Goal: Task Accomplishment & Management: Manage account settings

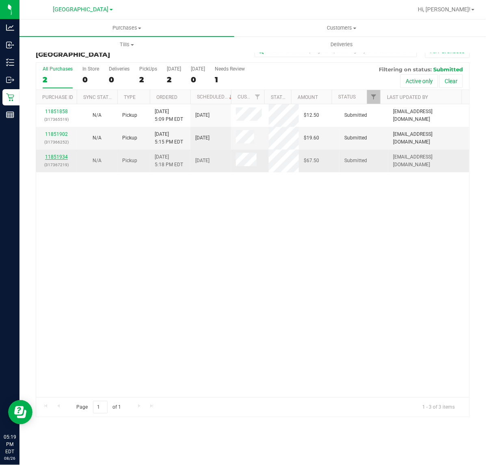
click at [57, 157] on link "11851934" at bounding box center [56, 157] width 23 height 6
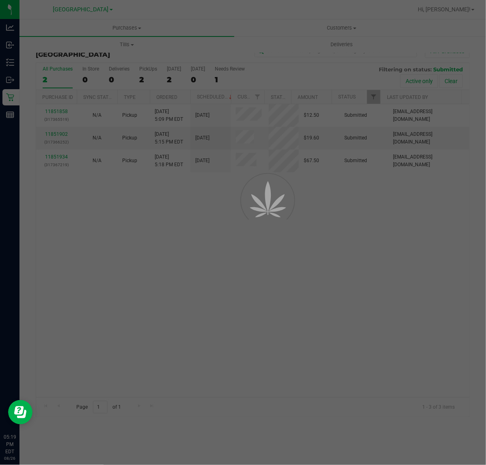
click at [338, 236] on div at bounding box center [243, 232] width 486 height 465
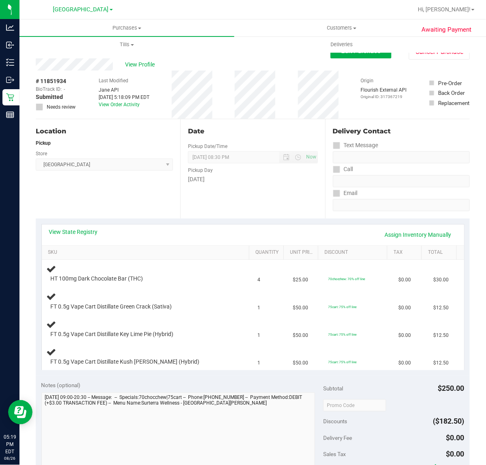
click at [128, 214] on div "Location Pickup Store [GEOGRAPHIC_DATA] WC Select Store [PERSON_NAME][GEOGRAPHI…" at bounding box center [108, 168] width 144 height 99
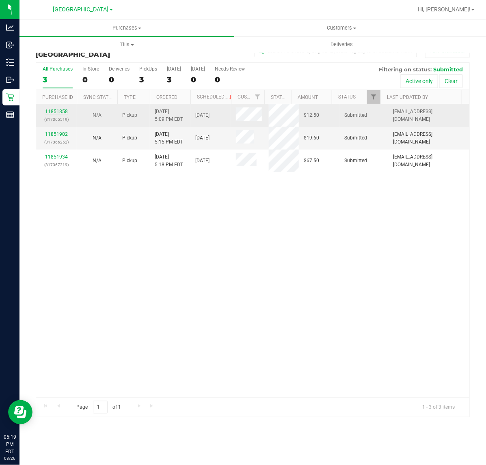
click at [60, 112] on link "11851858" at bounding box center [56, 112] width 23 height 6
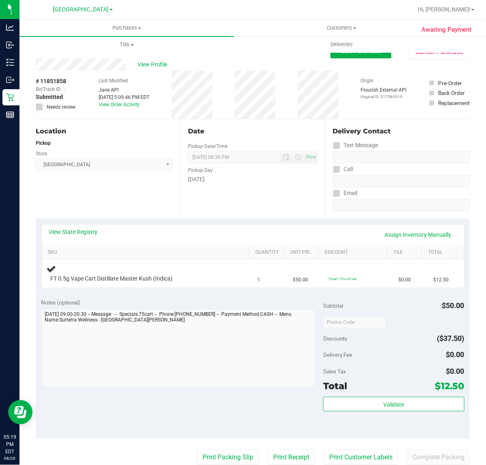
click at [225, 199] on div "Date Pickup Date/Time [DATE] Now [DATE] 08:30 PM Now Pickup Day [DATE]" at bounding box center [252, 168] width 144 height 99
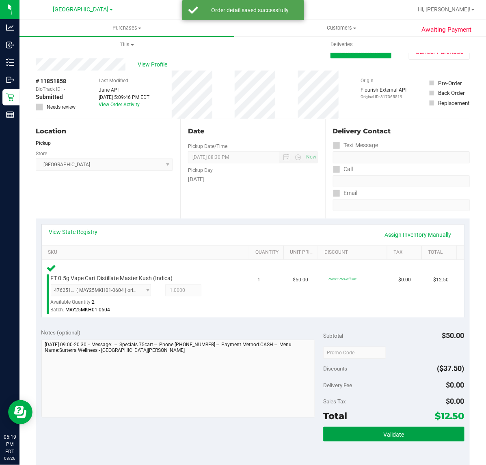
click at [406, 428] on button "Validate" at bounding box center [393, 434] width 141 height 15
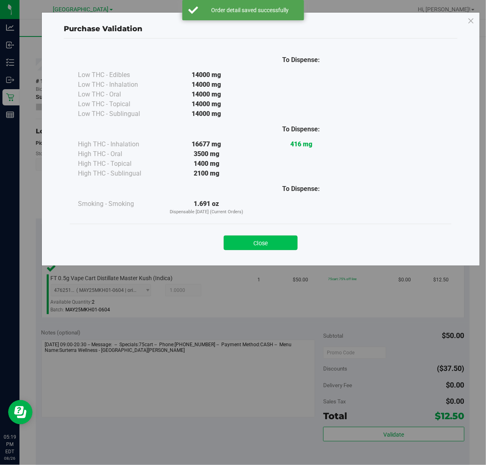
click at [250, 246] on button "Close" at bounding box center [261, 243] width 74 height 15
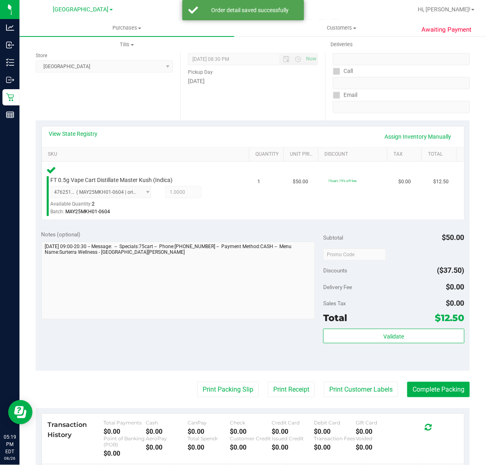
scroll to position [152, 0]
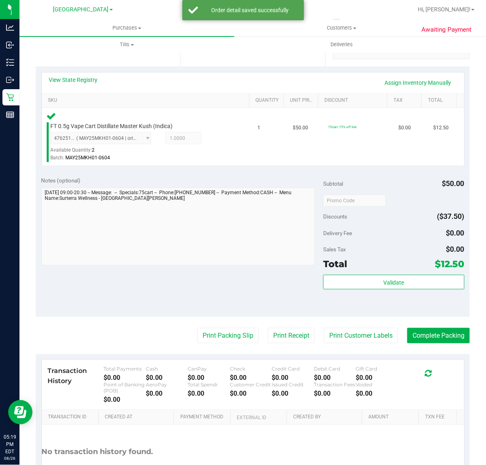
click at [368, 327] on purchase-details "Back Edit Purchase Cancel Purchase View Profile # 11851858 BioTrack ID: - Submi…" at bounding box center [253, 202] width 434 height 621
click at [367, 328] on button "Print Customer Labels" at bounding box center [361, 335] width 74 height 15
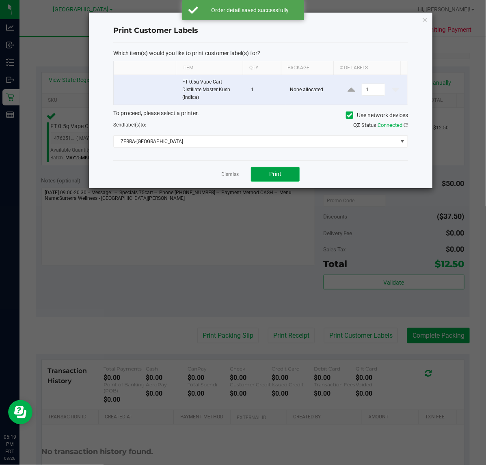
click at [277, 175] on span "Print" at bounding box center [275, 174] width 12 height 6
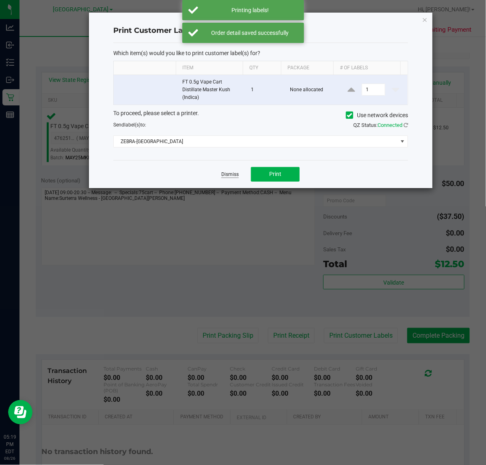
click at [228, 178] on link "Dismiss" at bounding box center [229, 174] width 17 height 7
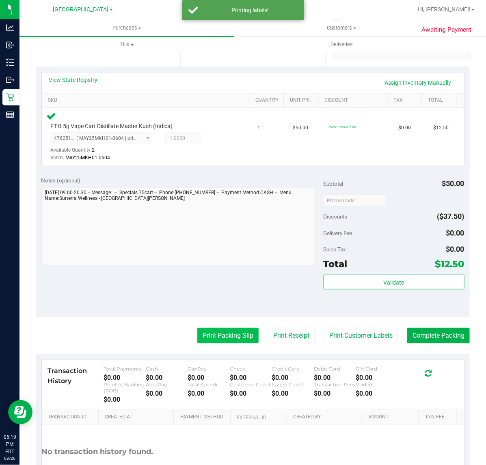
click at [234, 334] on button "Print Packing Slip" at bounding box center [227, 335] width 61 height 15
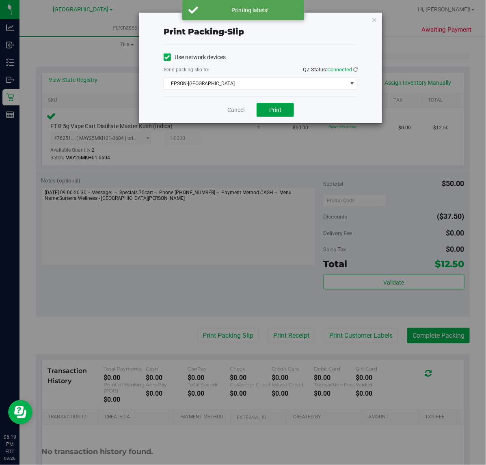
click at [284, 109] on button "Print" at bounding box center [274, 110] width 37 height 14
click at [355, 111] on div "Cancel Print" at bounding box center [261, 109] width 194 height 27
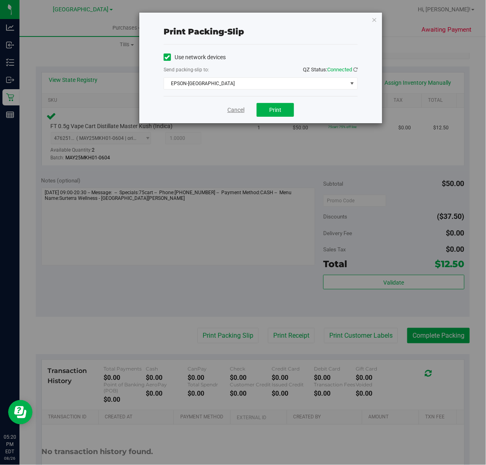
click at [236, 108] on link "Cancel" at bounding box center [235, 110] width 17 height 9
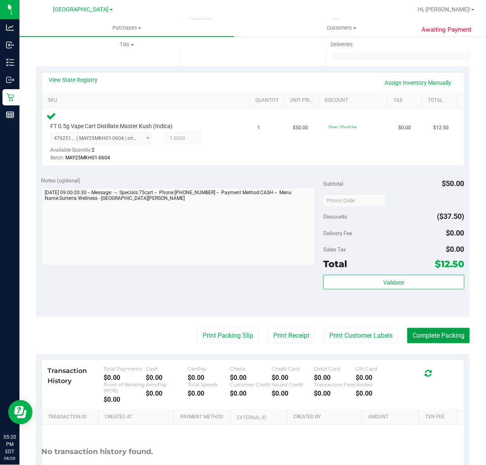
click at [433, 335] on button "Complete Packing" at bounding box center [438, 335] width 62 height 15
click at [128, 270] on div "Notes (optional) Subtotal $50.00 Discounts ($37.50) Delivery Fee $0.00 Sales Ta…" at bounding box center [253, 244] width 434 height 146
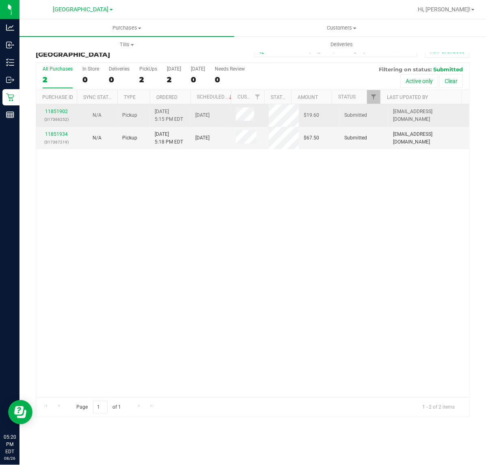
click at [59, 120] on p "(317366252)" at bounding box center [56, 120] width 31 height 8
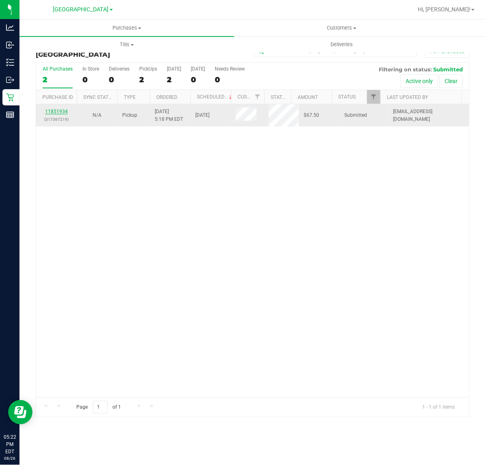
click at [65, 110] on link "11851934" at bounding box center [56, 112] width 23 height 6
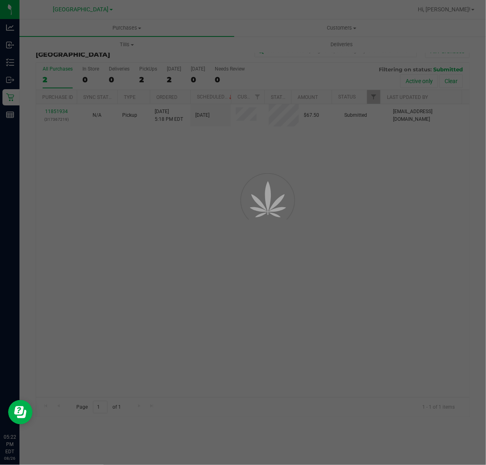
click at [182, 197] on div at bounding box center [243, 232] width 486 height 465
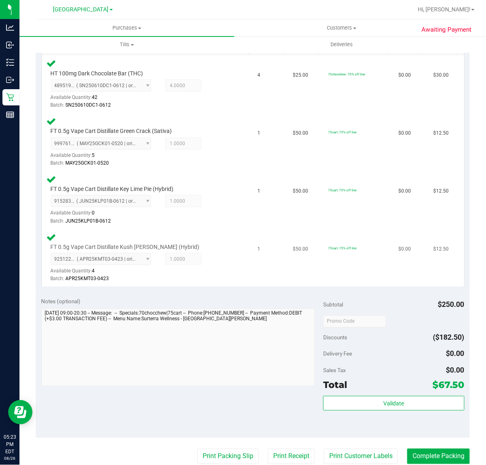
scroll to position [254, 0]
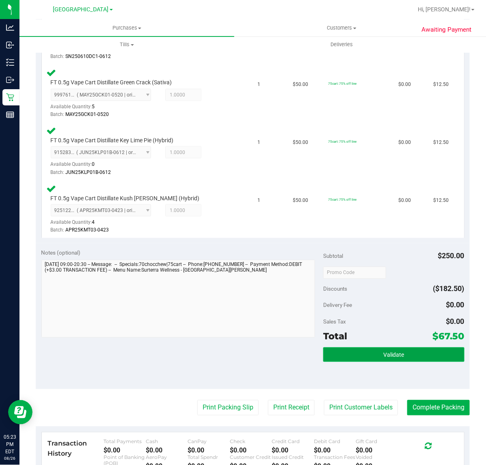
click at [384, 349] on button "Validate" at bounding box center [393, 355] width 141 height 15
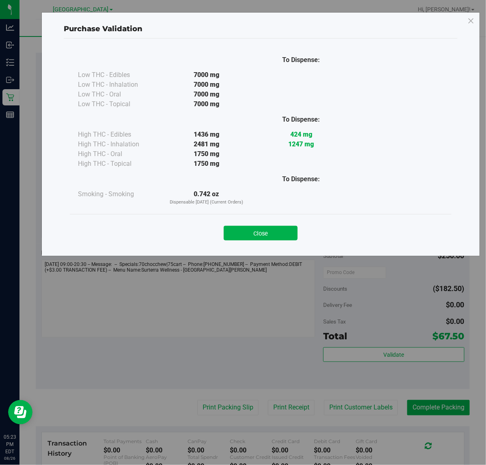
click at [301, 348] on div "Purchase Validation To Dispense: Low THC - Edibles 7000 mg" at bounding box center [246, 232] width 492 height 465
click at [273, 230] on button "Close" at bounding box center [261, 233] width 74 height 15
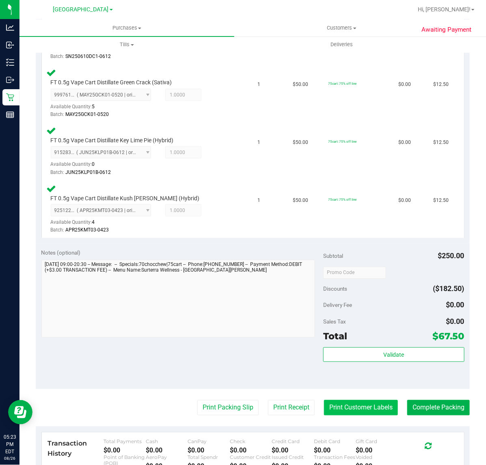
click at [351, 404] on button "Print Customer Labels" at bounding box center [361, 407] width 74 height 15
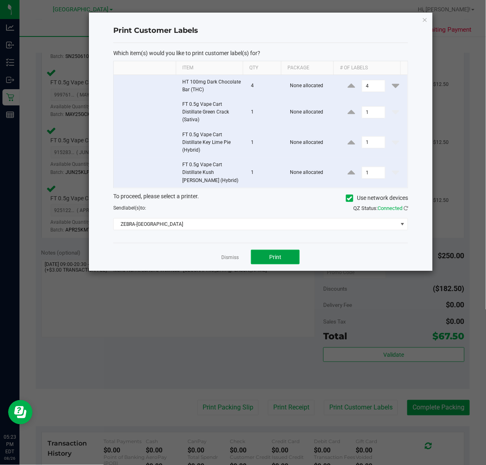
click at [288, 260] on button "Print" at bounding box center [275, 257] width 49 height 15
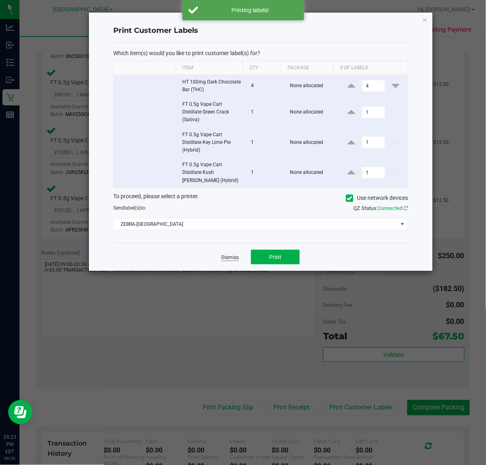
click at [227, 261] on link "Dismiss" at bounding box center [229, 257] width 17 height 7
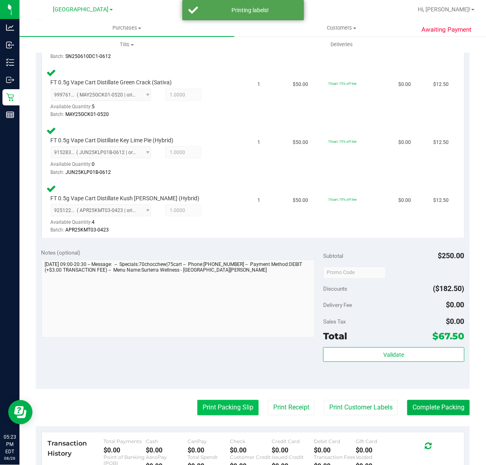
click at [217, 403] on button "Print Packing Slip" at bounding box center [227, 407] width 61 height 15
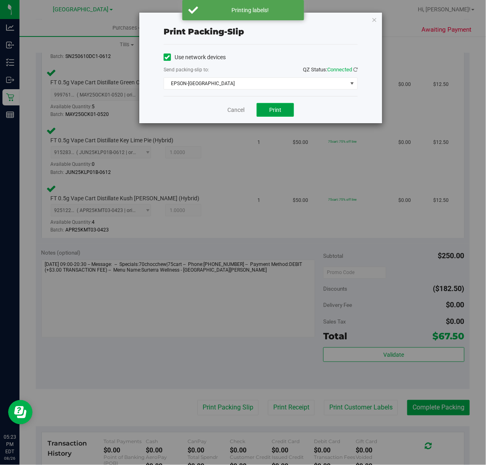
click at [272, 116] on button "Print" at bounding box center [274, 110] width 37 height 14
click at [336, 103] on div "Cancel Print" at bounding box center [261, 109] width 194 height 27
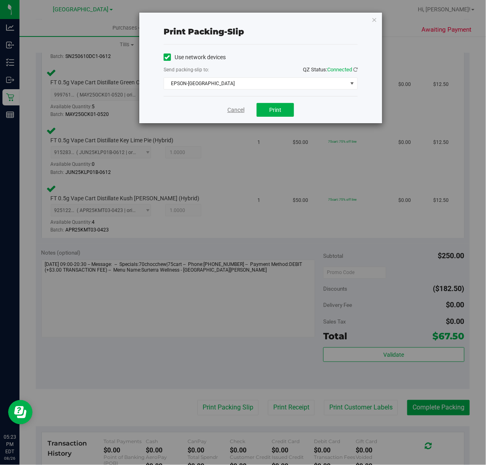
click at [233, 110] on link "Cancel" at bounding box center [235, 110] width 17 height 9
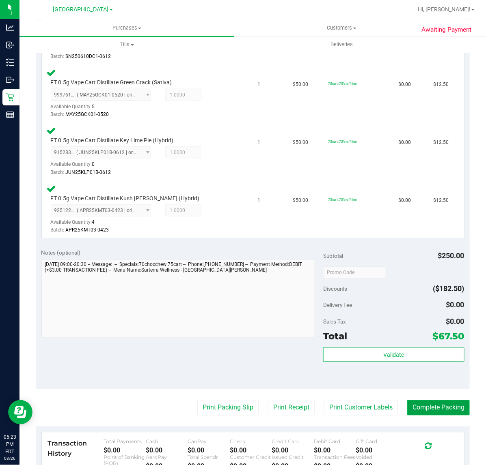
click at [427, 402] on button "Complete Packing" at bounding box center [438, 407] width 62 height 15
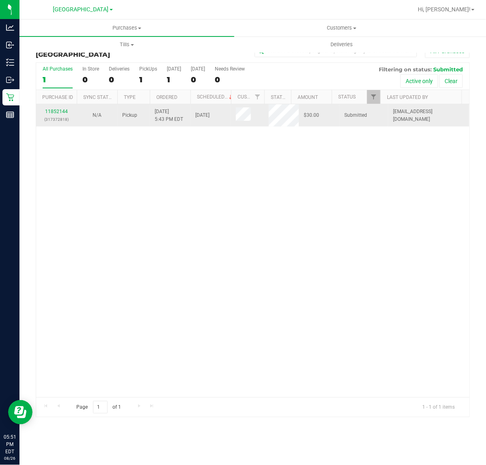
click at [49, 114] on div "11852144 (317372818)" at bounding box center [56, 115] width 31 height 15
click at [52, 110] on link "11852144" at bounding box center [56, 112] width 23 height 6
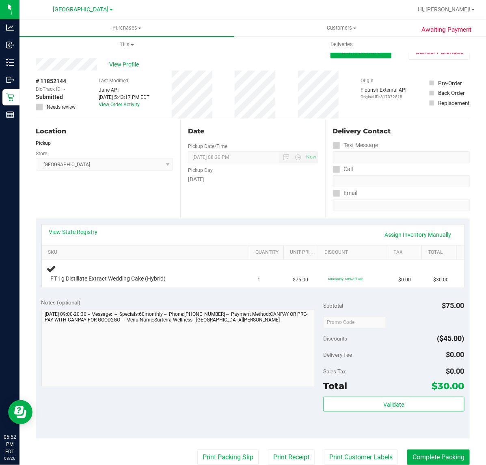
click at [250, 225] on div "View State Registry Assign Inventory Manually" at bounding box center [253, 235] width 422 height 21
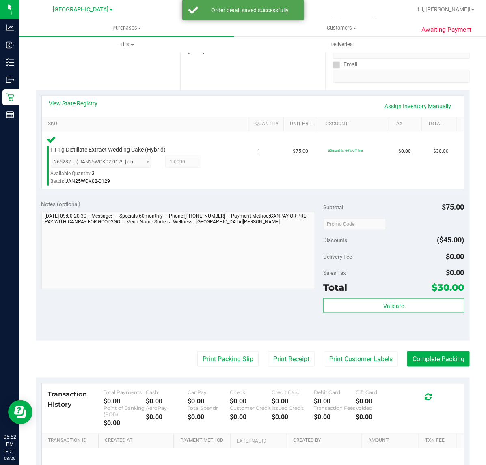
scroll to position [213, 0]
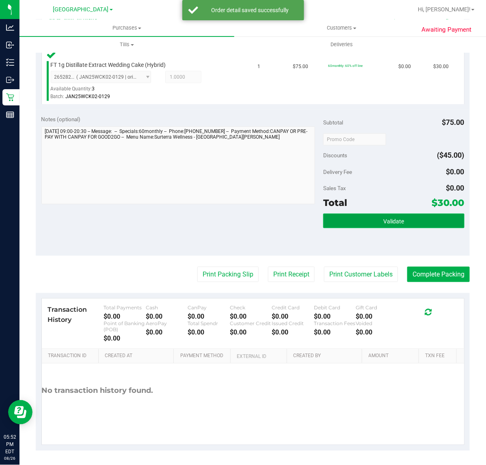
click at [350, 216] on button "Validate" at bounding box center [393, 221] width 141 height 15
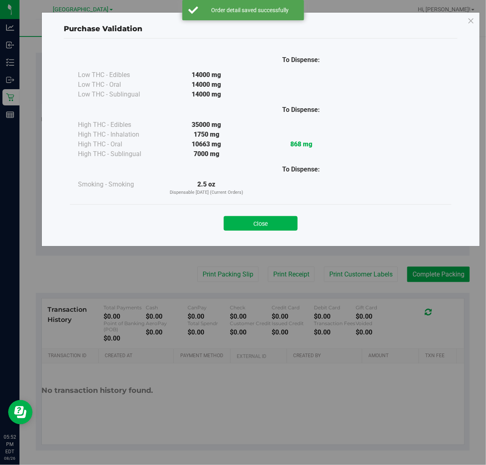
click at [288, 226] on div "Purchase Validation To Dispense: Low THC - Edibles 14000 mg" at bounding box center [246, 232] width 492 height 465
click at [280, 226] on button "Close" at bounding box center [261, 223] width 74 height 15
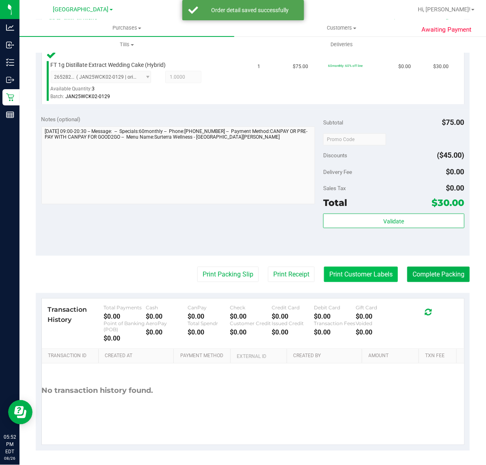
click at [337, 272] on button "Print Customer Labels" at bounding box center [361, 274] width 74 height 15
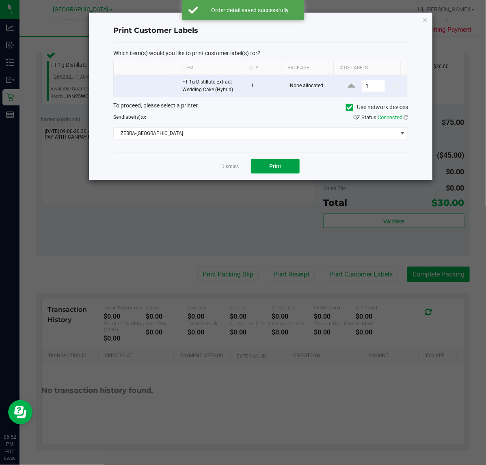
click at [286, 167] on button "Print" at bounding box center [275, 166] width 49 height 15
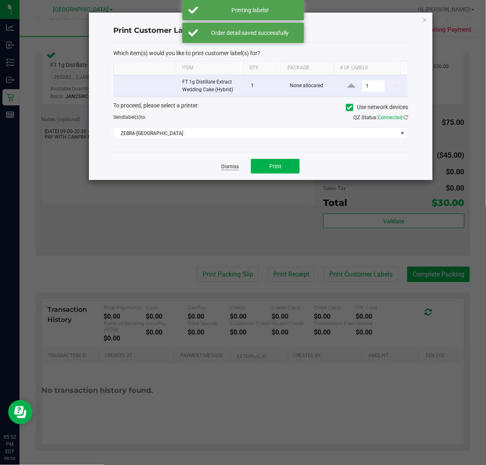
click at [233, 167] on link "Dismiss" at bounding box center [229, 167] width 17 height 7
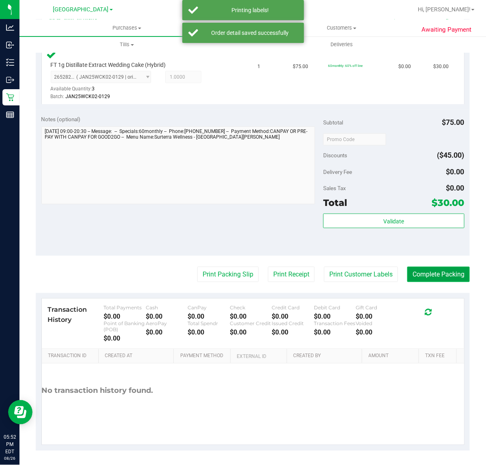
click at [419, 269] on button "Complete Packing" at bounding box center [438, 274] width 62 height 15
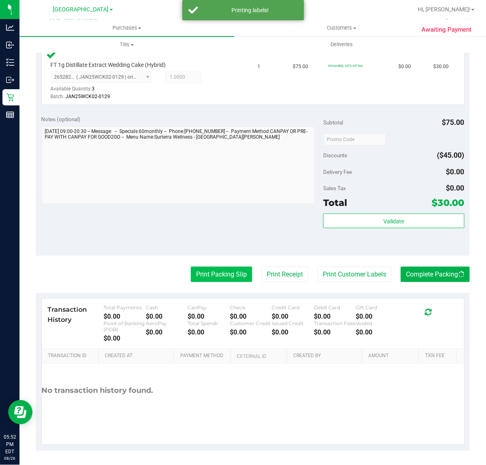
click at [224, 273] on button "Print Packing Slip" at bounding box center [221, 274] width 61 height 15
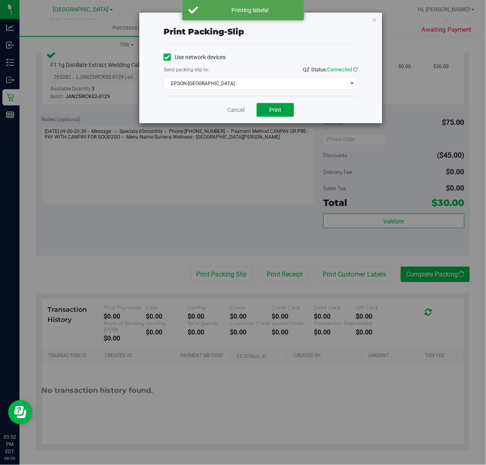
click at [271, 116] on button "Print" at bounding box center [274, 110] width 37 height 14
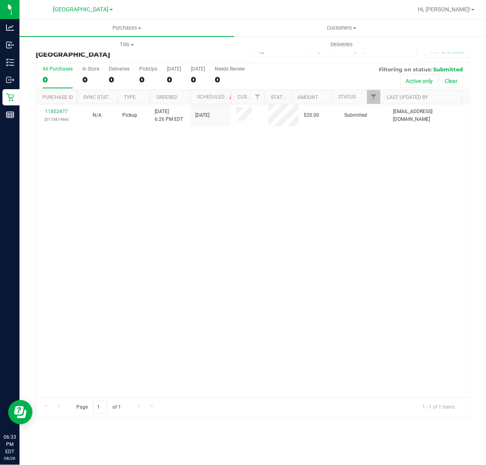
click at [323, 72] on div "All Purchases 0 In Store 0 Deliveries 0 PickUps 0 [DATE] 0 [DATE] 0 Needs Revie…" at bounding box center [252, 76] width 433 height 27
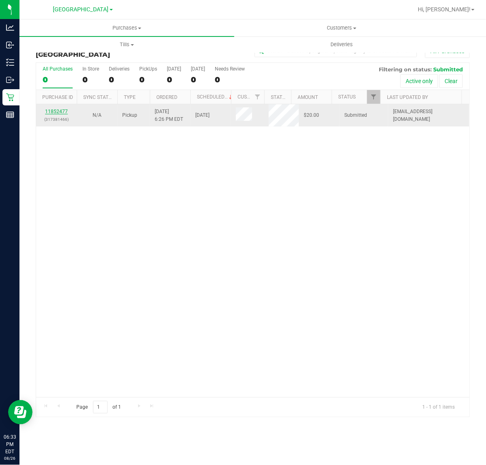
click at [63, 110] on link "11852477" at bounding box center [56, 112] width 23 height 6
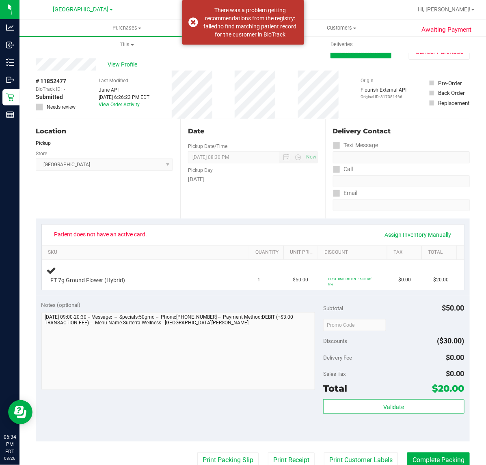
click at [265, 185] on div "Date Pickup Date/Time [DATE] Now [DATE] 08:30 PM Now Pickup Day [DATE]" at bounding box center [252, 168] width 144 height 99
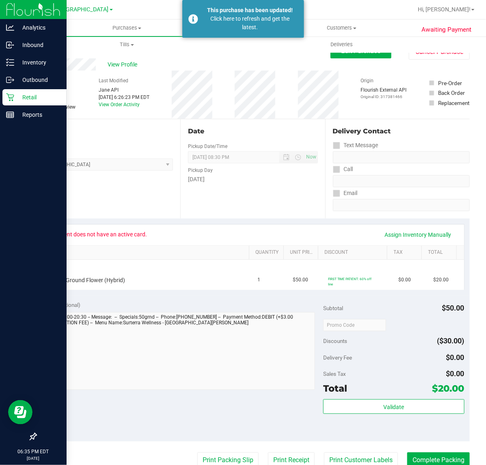
click at [19, 100] on p "Retail" at bounding box center [38, 98] width 49 height 10
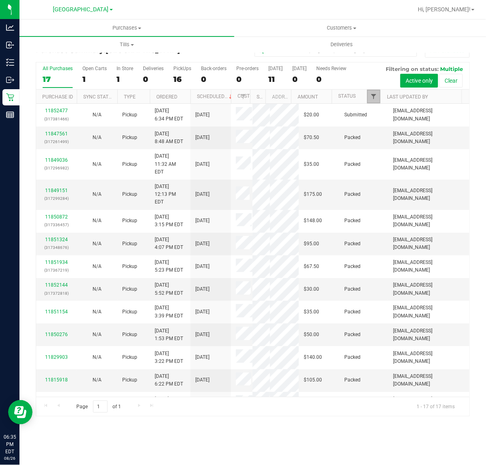
click at [372, 97] on span "Filter" at bounding box center [373, 96] width 6 height 6
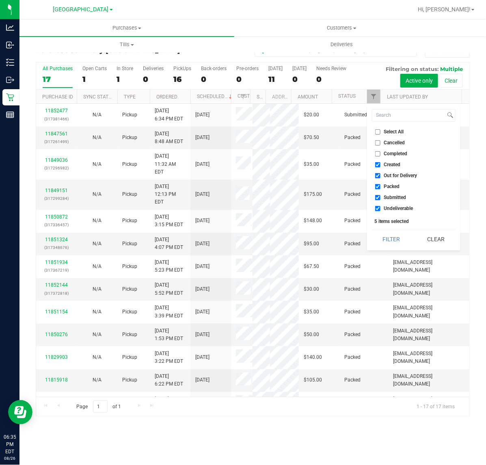
click at [395, 187] on span "Packed" at bounding box center [392, 186] width 16 height 5
click at [380, 187] on input "Packed" at bounding box center [377, 186] width 5 height 5
checkbox input "false"
click at [394, 239] on button "Filter" at bounding box center [391, 239] width 39 height 18
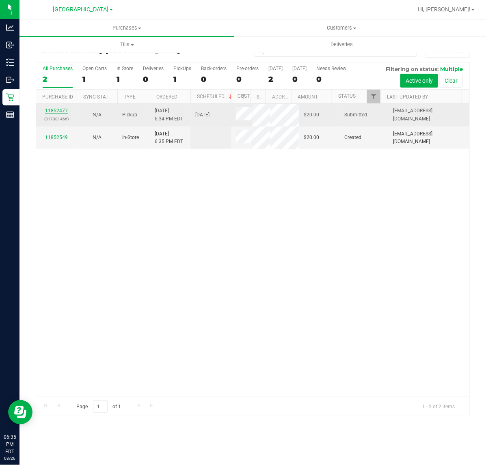
click at [57, 113] on link "11852477" at bounding box center [56, 111] width 23 height 6
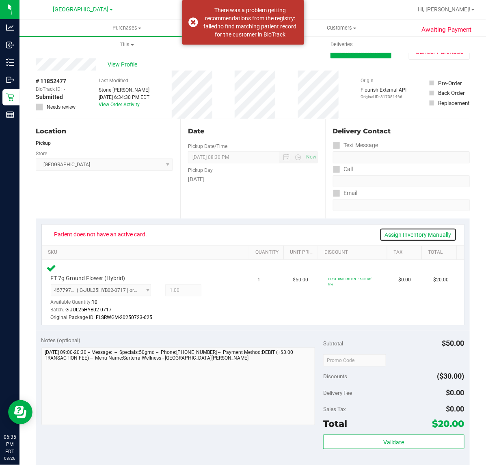
click at [393, 237] on link "Assign Inventory Manually" at bounding box center [417, 235] width 77 height 14
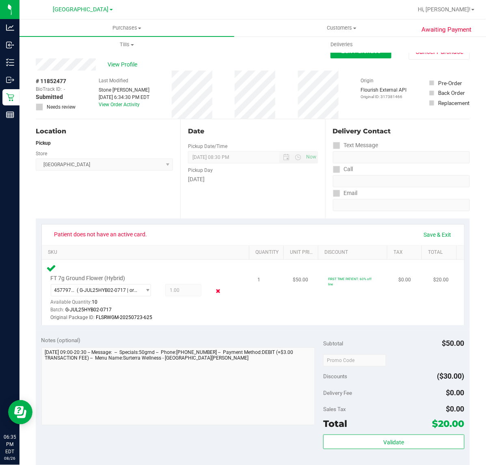
click at [213, 290] on icon at bounding box center [217, 291] width 9 height 9
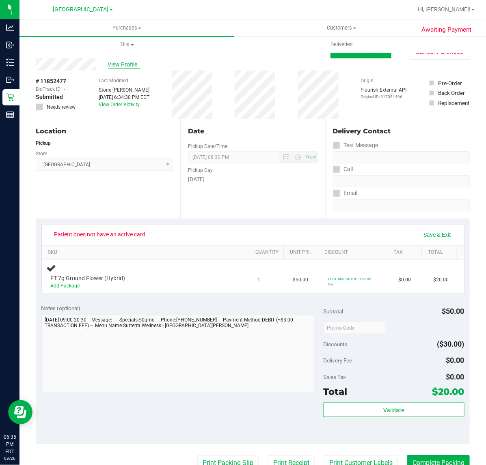
click at [124, 68] on span "View Profile" at bounding box center [124, 64] width 32 height 9
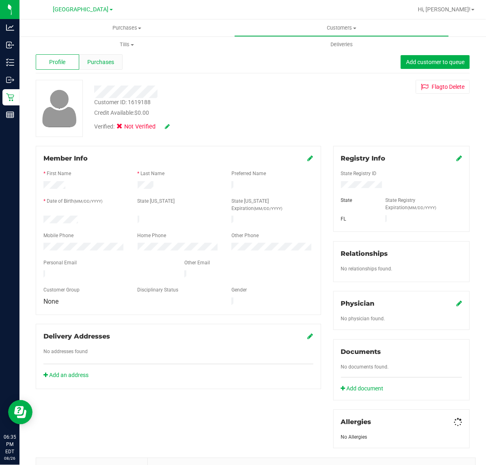
click at [100, 69] on div "Purchases" at bounding box center [100, 61] width 43 height 15
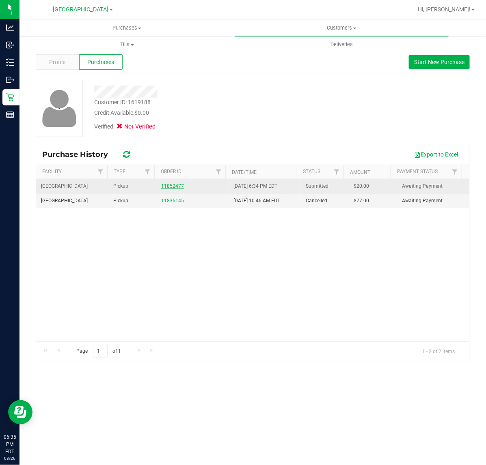
click at [179, 186] on link "11852477" at bounding box center [172, 186] width 23 height 6
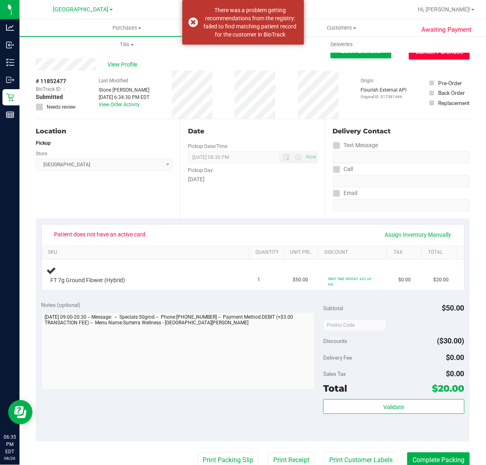
click at [416, 57] on button "Cancel Purchase" at bounding box center [439, 51] width 61 height 15
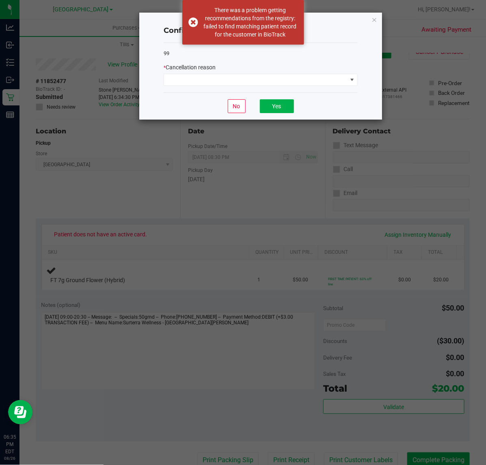
click at [315, 88] on div "99 * Cancellation reason" at bounding box center [261, 68] width 194 height 50
click at [293, 84] on span at bounding box center [255, 79] width 183 height 11
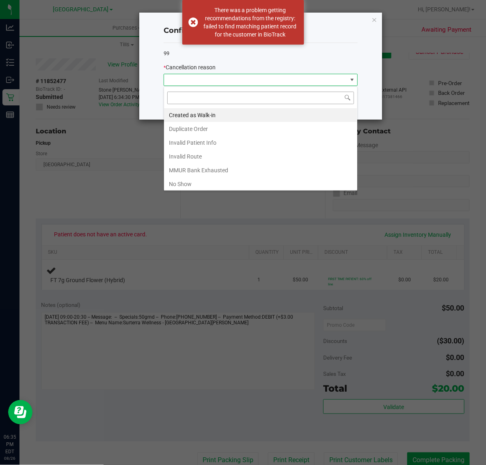
scroll to position [13, 194]
click at [219, 125] on li "Duplicate Order" at bounding box center [260, 129] width 193 height 14
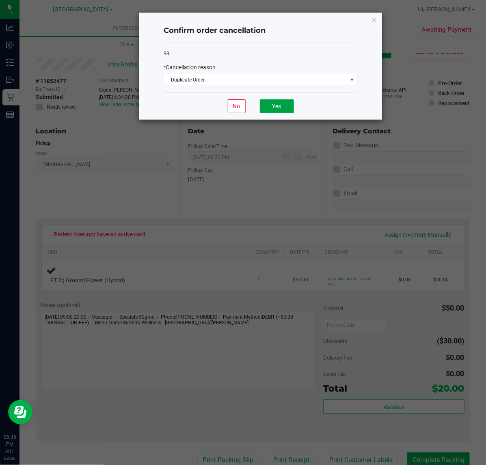
click at [279, 105] on button "Yes" at bounding box center [277, 106] width 34 height 14
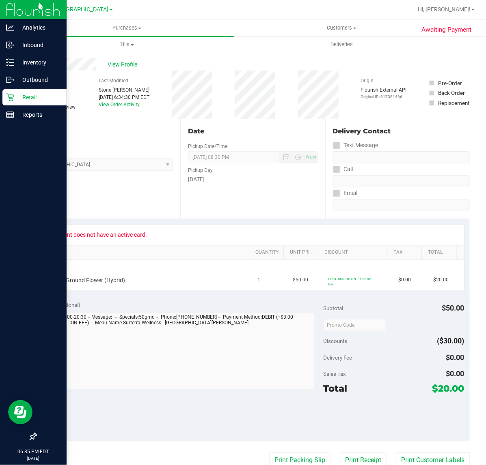
click at [13, 92] on div "Retail" at bounding box center [34, 97] width 64 height 16
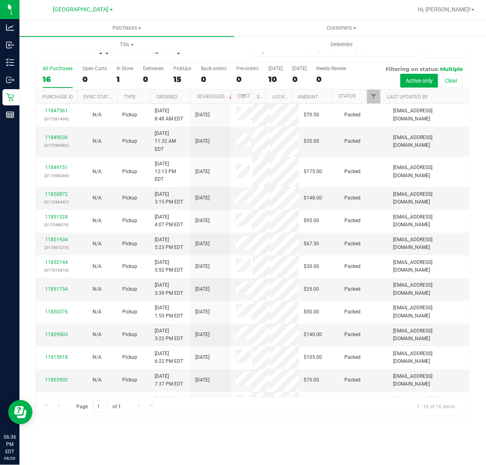
click at [366, 99] on th "Status" at bounding box center [356, 97] width 49 height 14
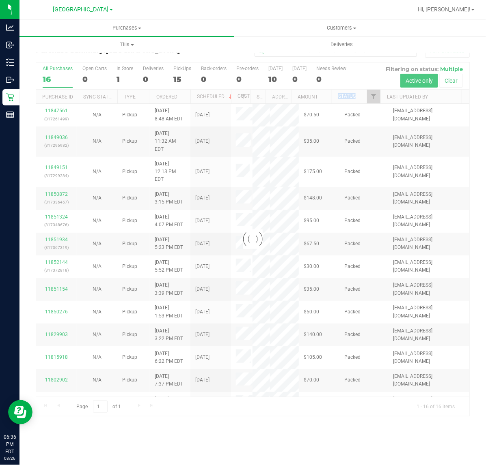
click at [375, 92] on div at bounding box center [252, 239] width 433 height 354
click at [375, 96] on div at bounding box center [252, 239] width 433 height 354
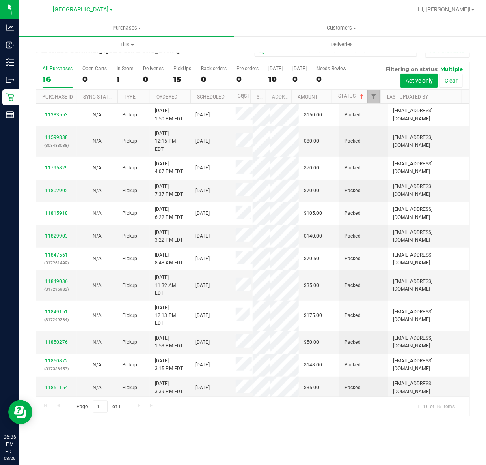
click at [375, 96] on span "Filter" at bounding box center [373, 96] width 6 height 6
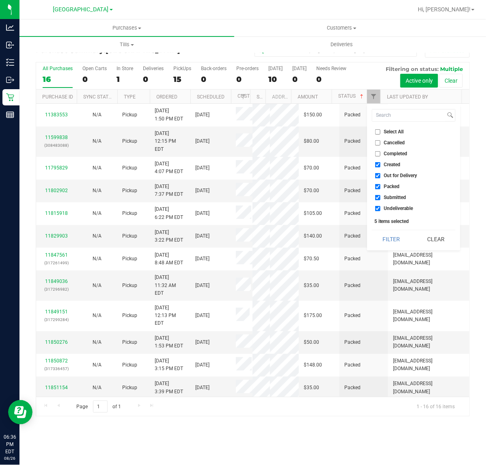
click at [385, 189] on span "Packed" at bounding box center [392, 186] width 16 height 5
click at [380, 189] on input "Packed" at bounding box center [377, 186] width 5 height 5
checkbox input "false"
click at [392, 238] on button "Filter" at bounding box center [391, 239] width 39 height 18
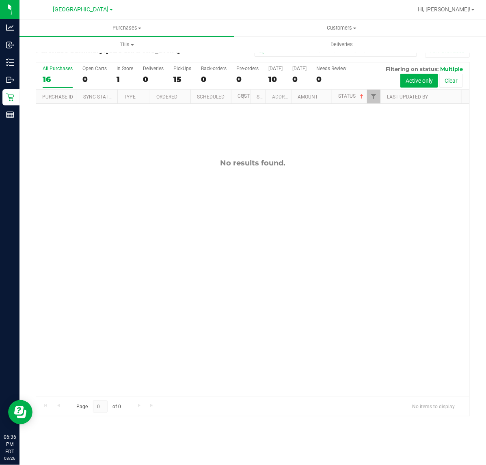
click at [343, 183] on div "No results found." at bounding box center [252, 278] width 433 height 348
click at [374, 100] on span "Filter" at bounding box center [373, 96] width 6 height 6
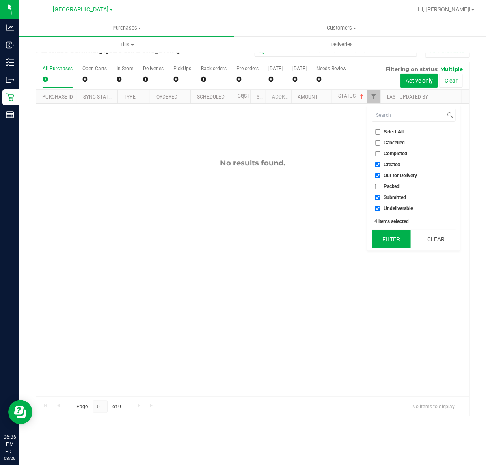
click at [394, 240] on button "Filter" at bounding box center [391, 239] width 39 height 18
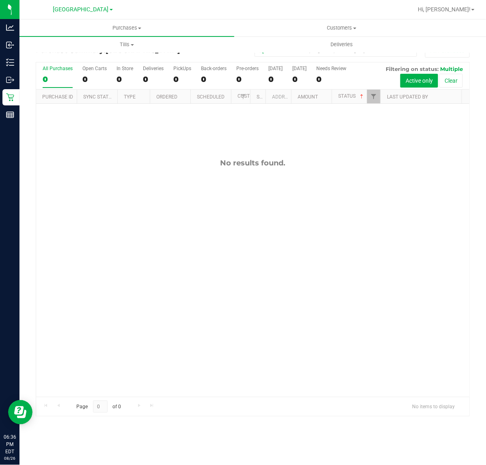
click at [329, 202] on div "No results found." at bounding box center [252, 278] width 433 height 348
click at [118, 212] on div "No results found." at bounding box center [252, 278] width 433 height 348
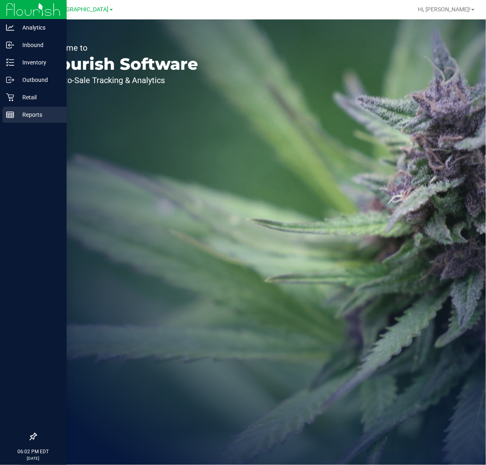
click at [18, 112] on p "Reports" at bounding box center [38, 115] width 49 height 10
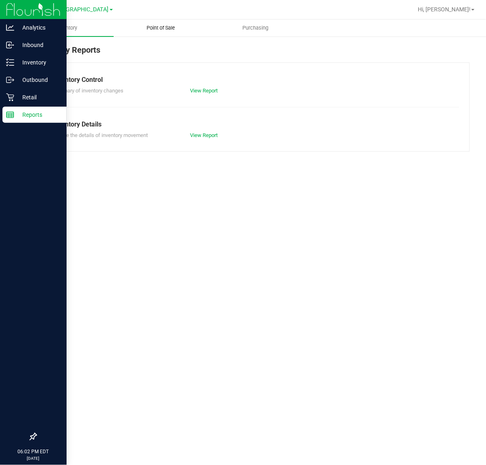
click at [162, 26] on span "Point of Sale" at bounding box center [161, 27] width 50 height 7
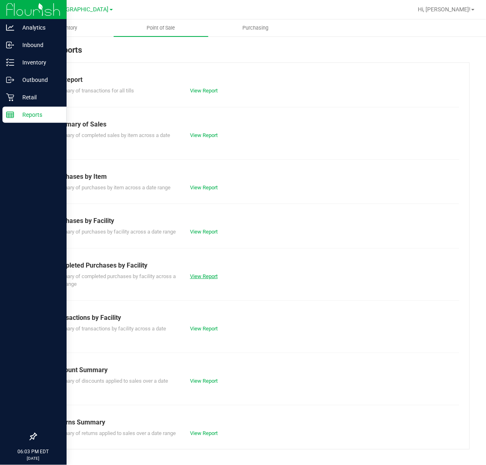
click at [198, 280] on link "View Report" at bounding box center [204, 276] width 28 height 6
